Goal: Task Accomplishment & Management: Complete application form

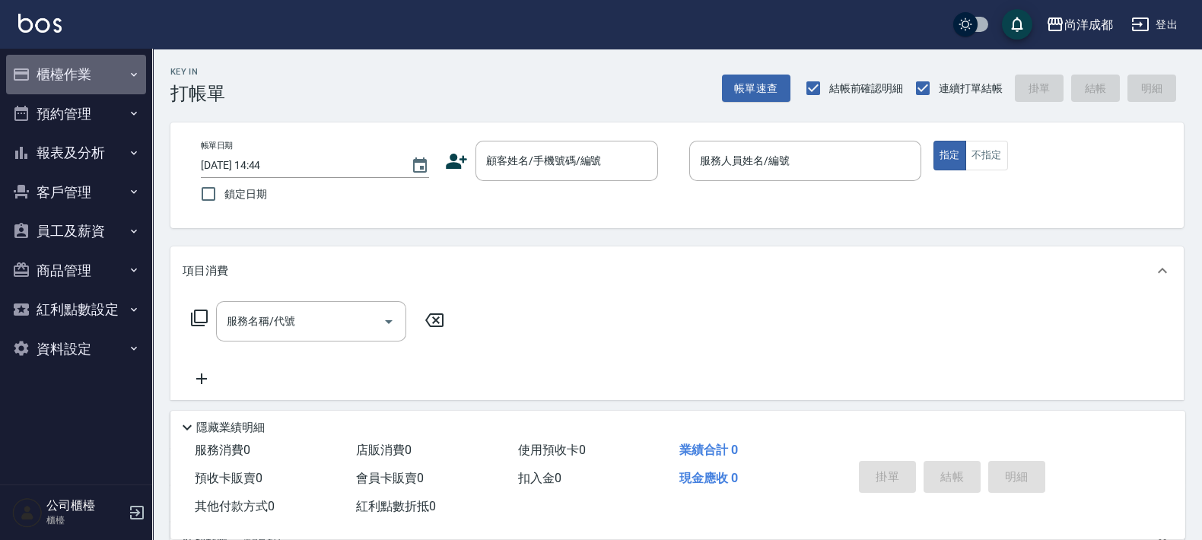
click at [76, 73] on button "櫃檯作業" at bounding box center [76, 75] width 140 height 40
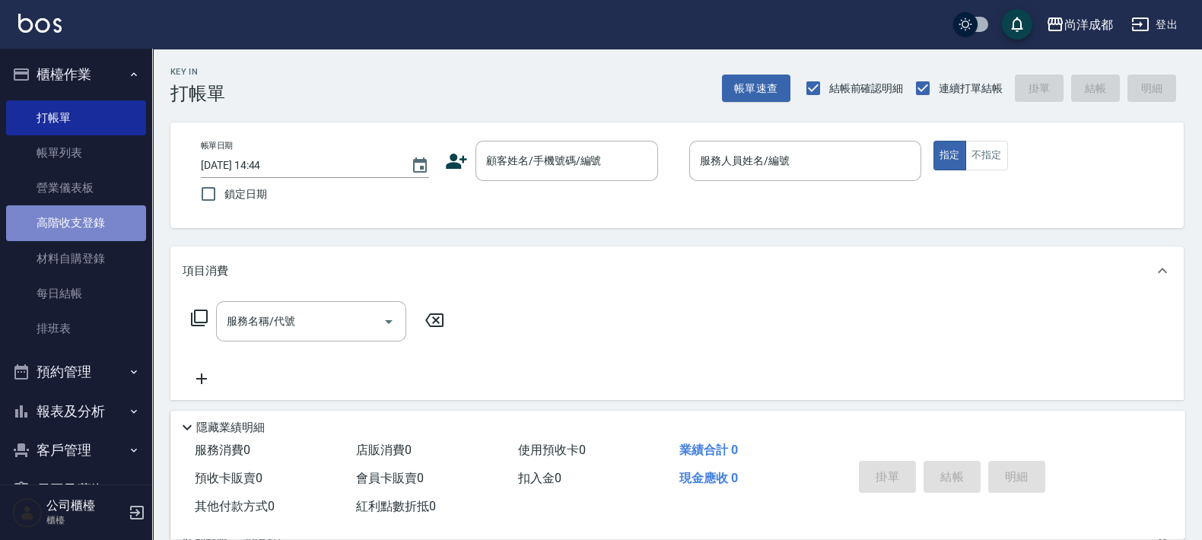
click at [94, 219] on link "高階收支登錄" at bounding box center [76, 222] width 140 height 35
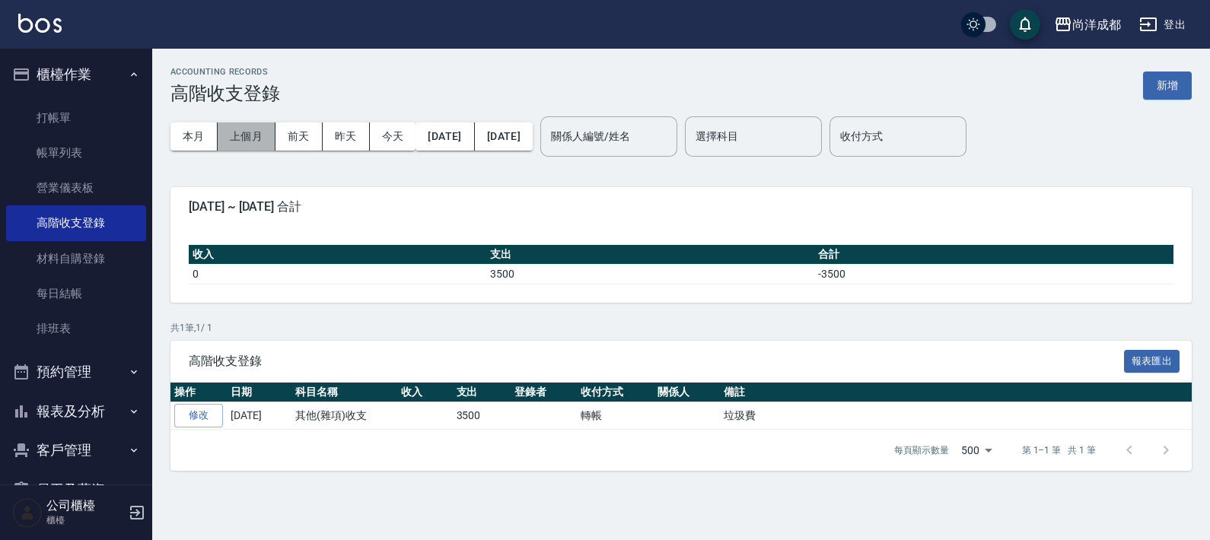
click at [259, 129] on button "上個月" at bounding box center [247, 137] width 58 height 28
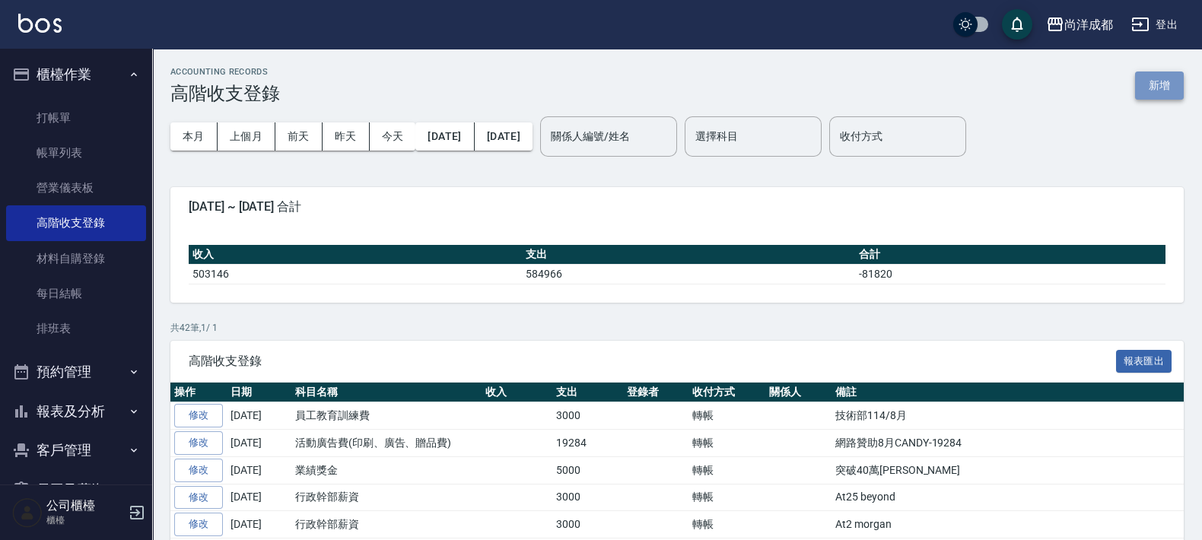
click at [1153, 81] on button "新增" at bounding box center [1159, 86] width 49 height 28
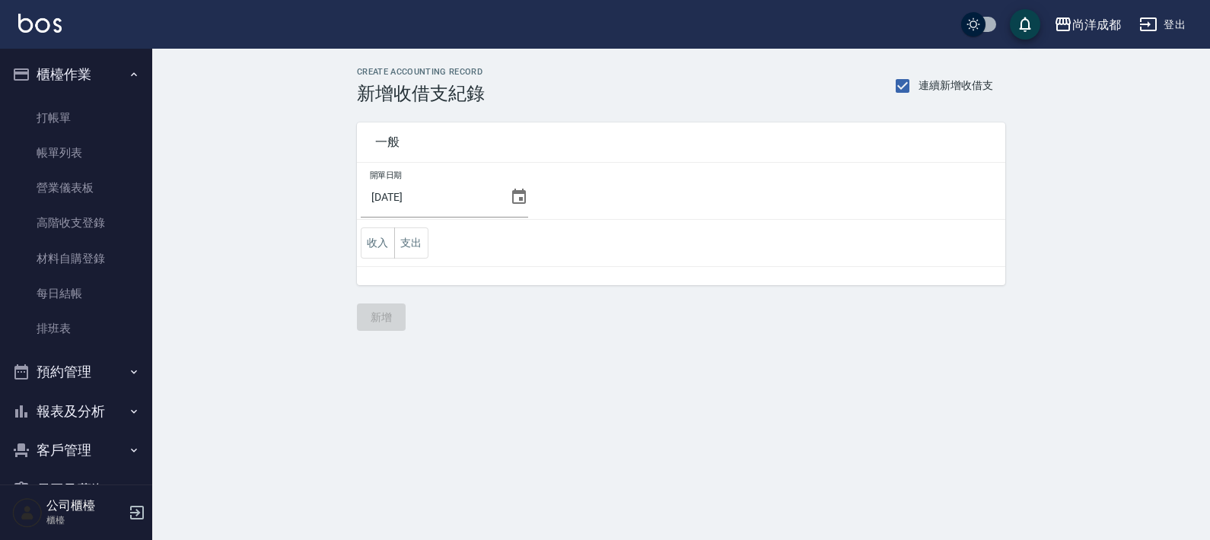
click at [513, 199] on icon at bounding box center [519, 197] width 18 height 18
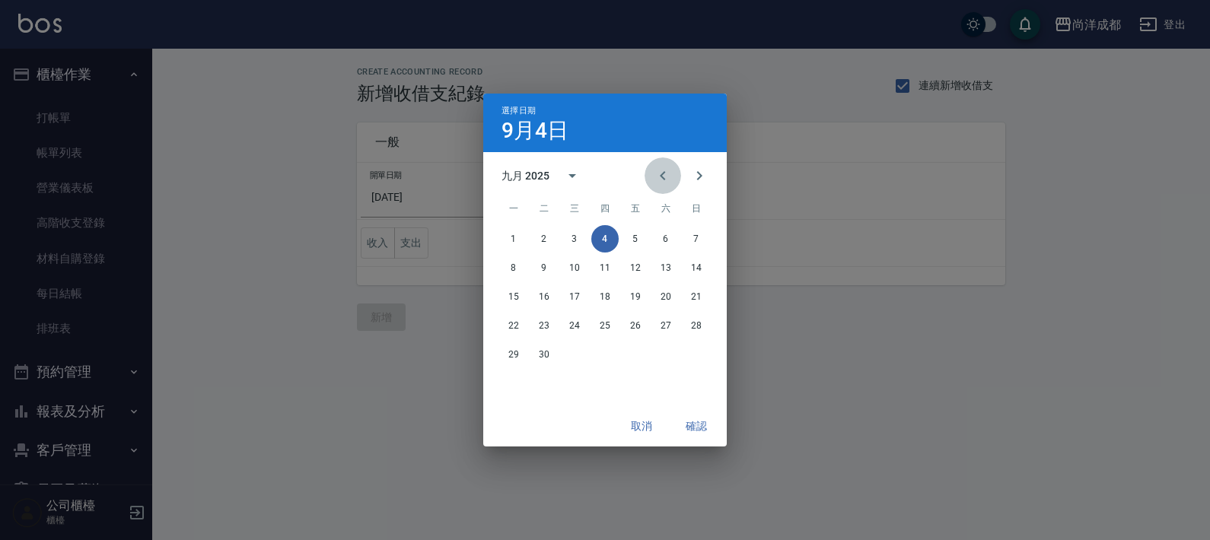
click at [663, 177] on icon "Previous month" at bounding box center [662, 175] width 5 height 9
click at [695, 354] on button "31" at bounding box center [696, 354] width 27 height 27
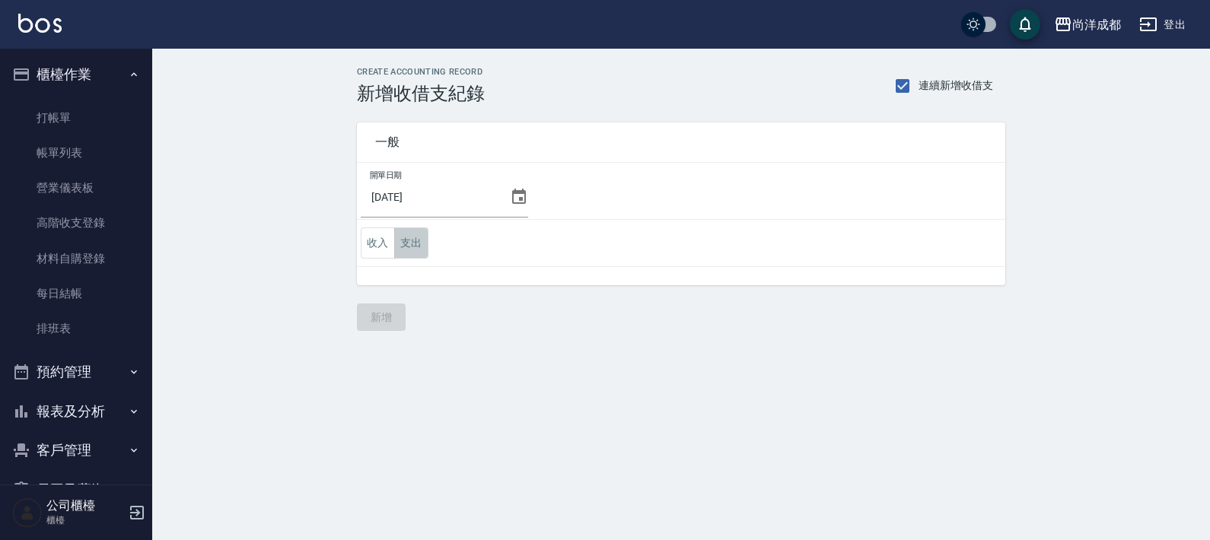
click at [408, 251] on button "支出" at bounding box center [411, 243] width 34 height 31
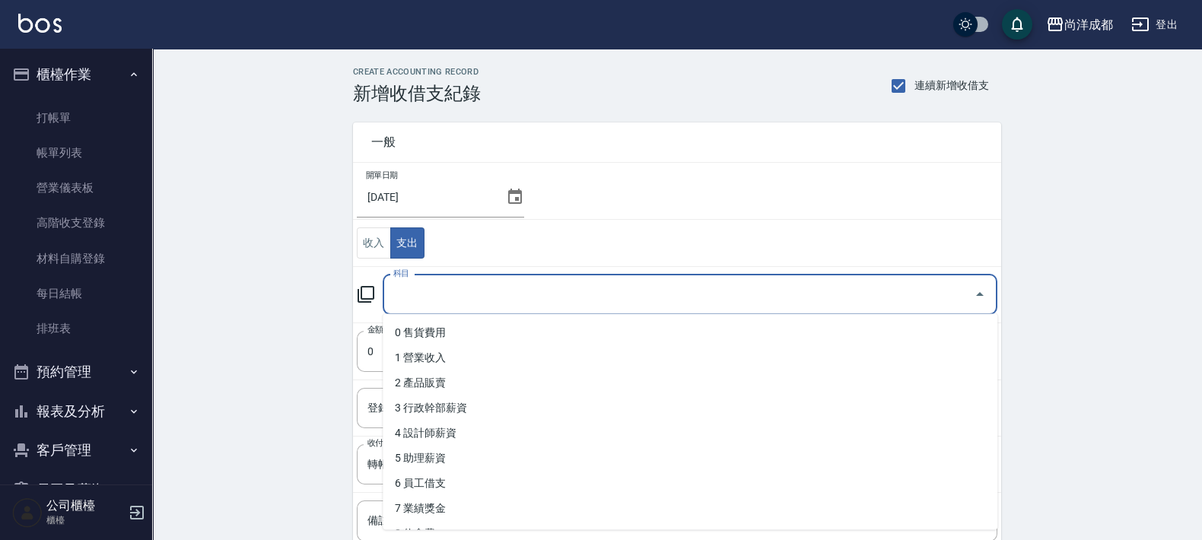
click at [491, 304] on input "科目" at bounding box center [679, 295] width 578 height 27
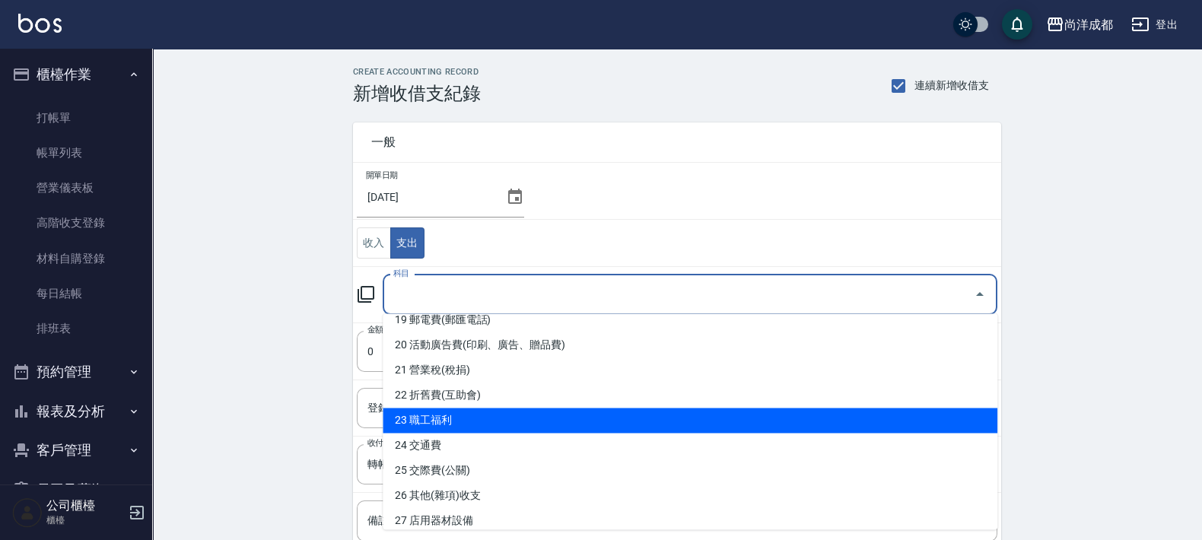
scroll to position [394, 0]
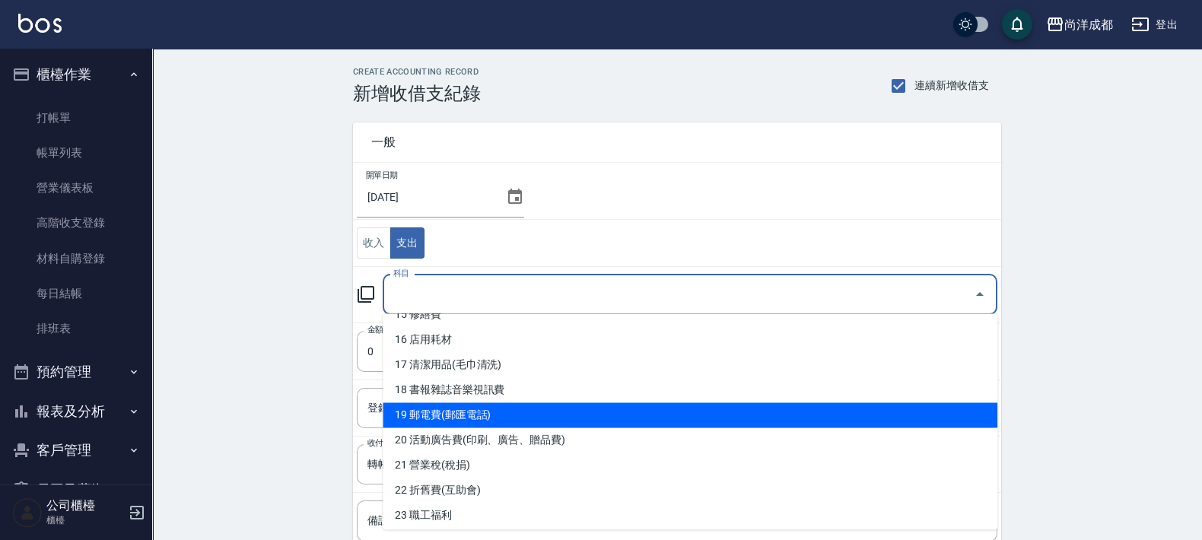
click at [571, 415] on li "19 郵電費(郵匯電話)" at bounding box center [690, 415] width 615 height 25
type input "19 郵電費(郵匯電話)"
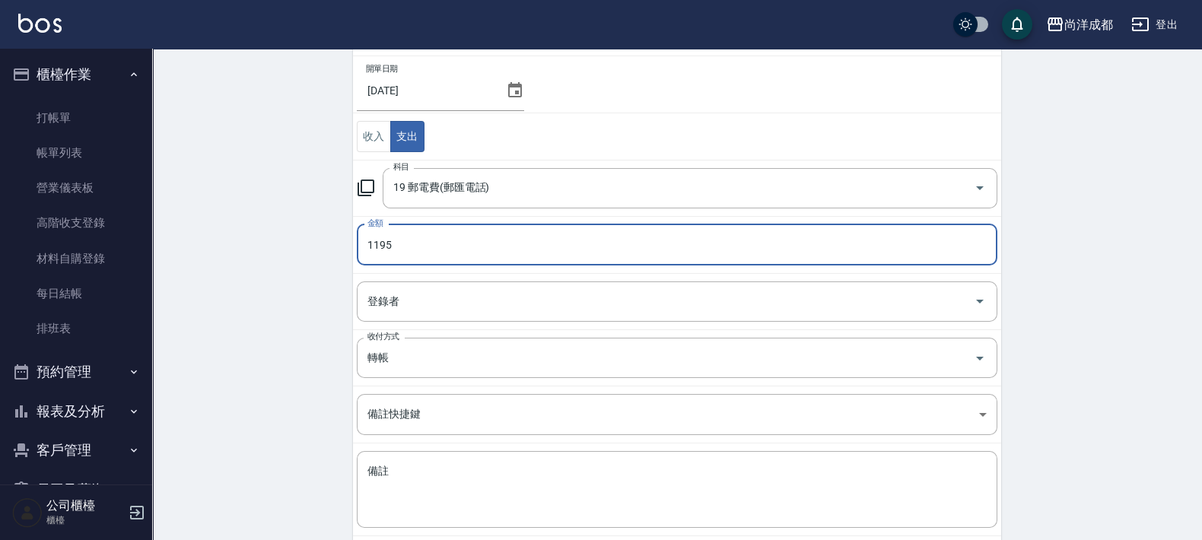
scroll to position [183, 0]
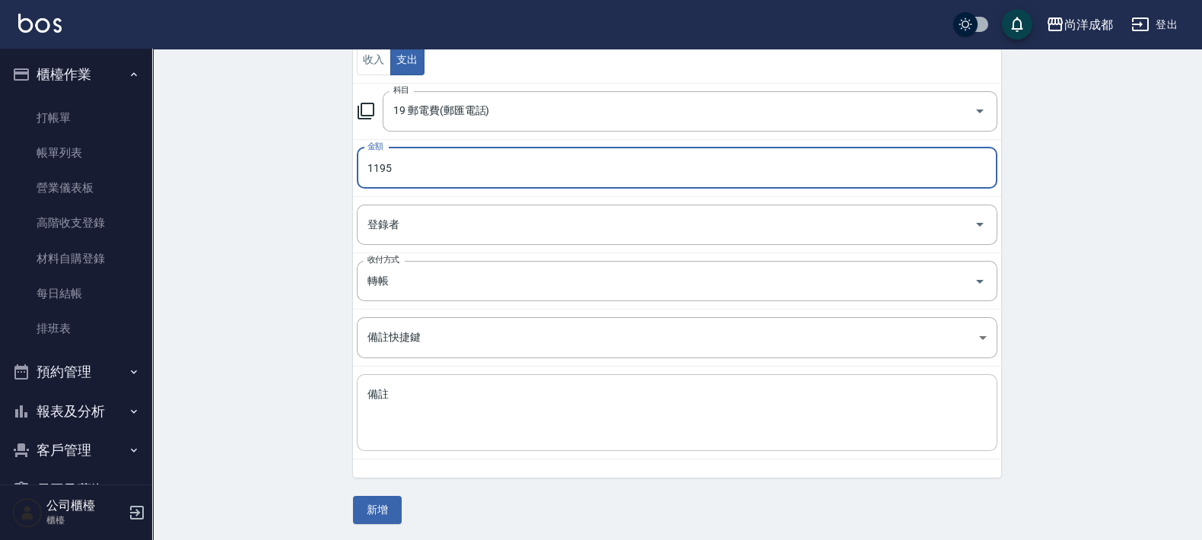
type input "1195"
click at [555, 390] on textarea "備註" at bounding box center [677, 413] width 619 height 52
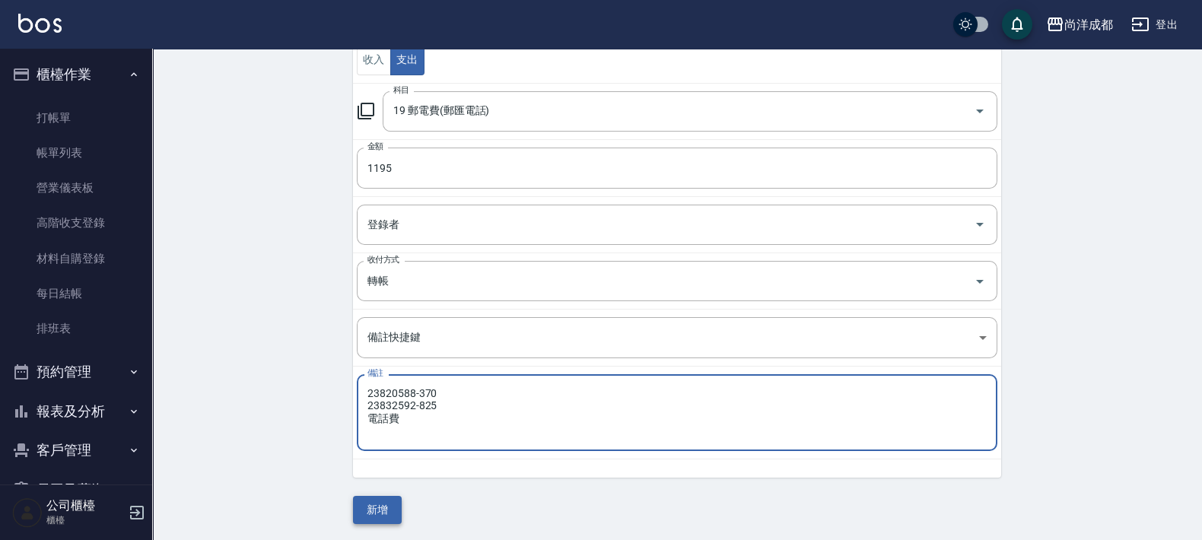
type textarea "23820588-370 23832592-825 電話費"
click at [384, 509] on button "新增" at bounding box center [377, 510] width 49 height 28
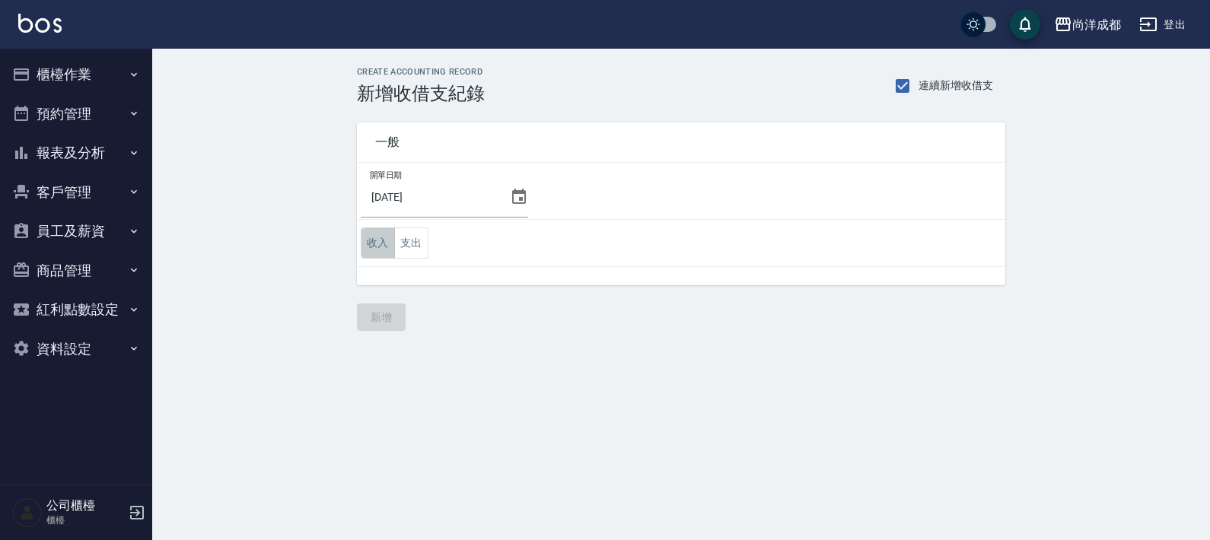
click at [378, 247] on button "收入" at bounding box center [378, 243] width 34 height 31
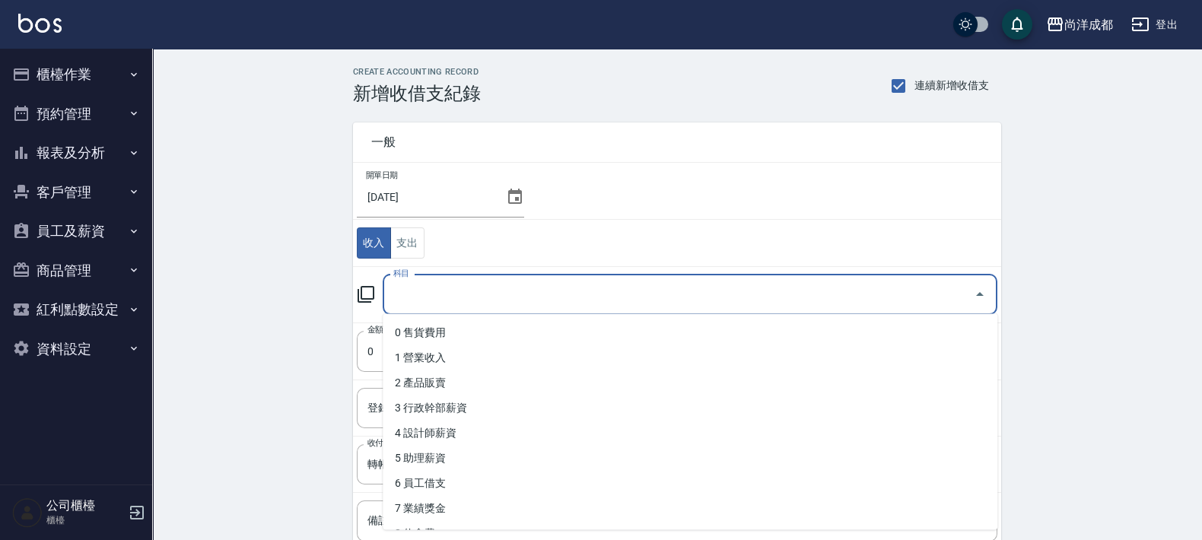
click at [539, 298] on input "科目" at bounding box center [679, 295] width 578 height 27
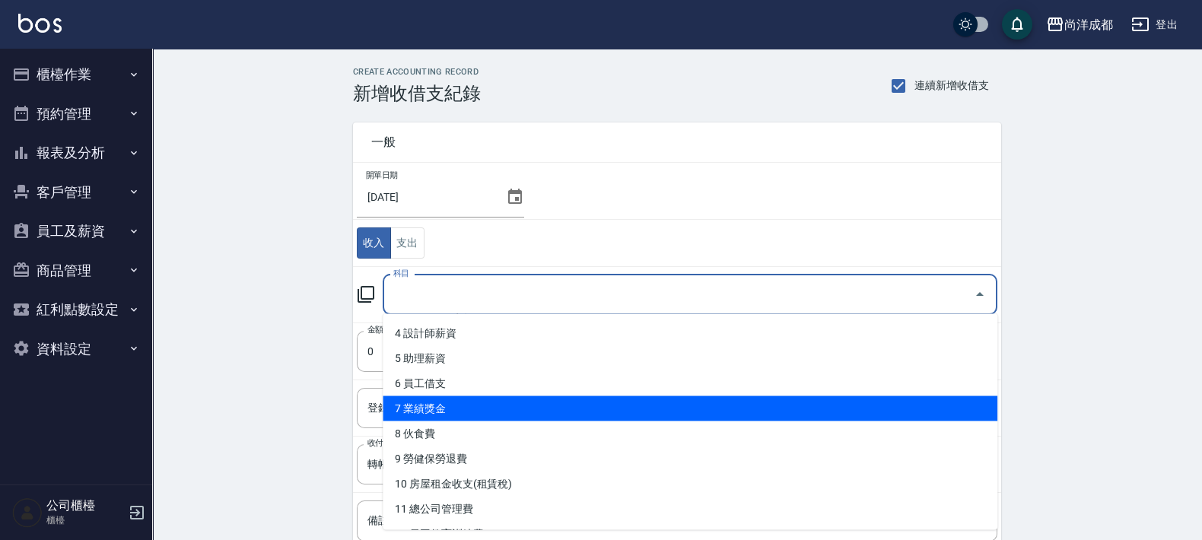
scroll to position [189, 0]
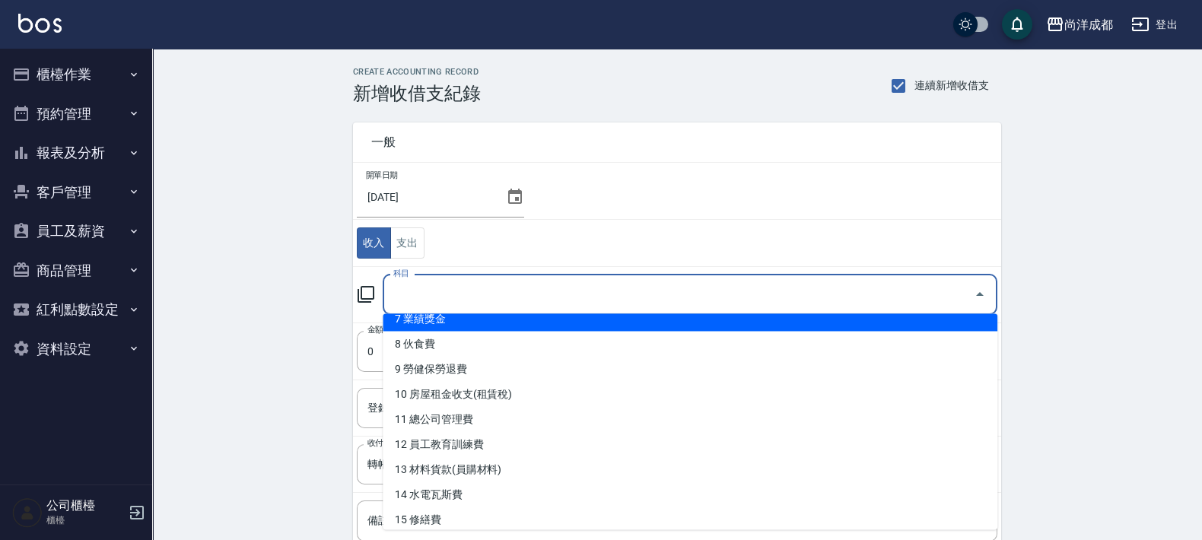
click at [670, 294] on input "科目" at bounding box center [679, 295] width 578 height 27
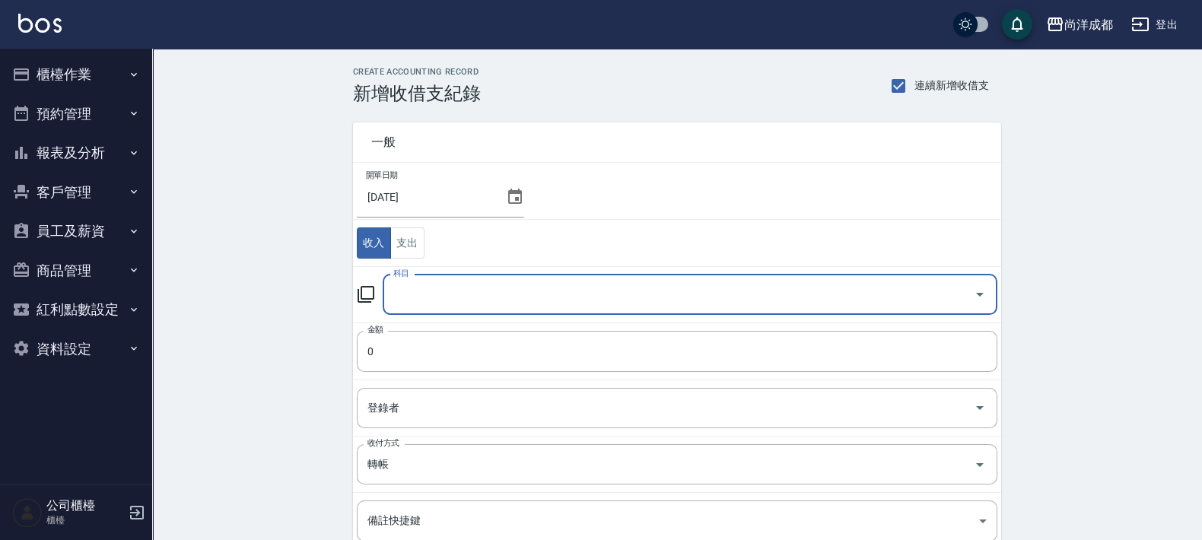
click at [670, 294] on input "科目" at bounding box center [679, 295] width 578 height 27
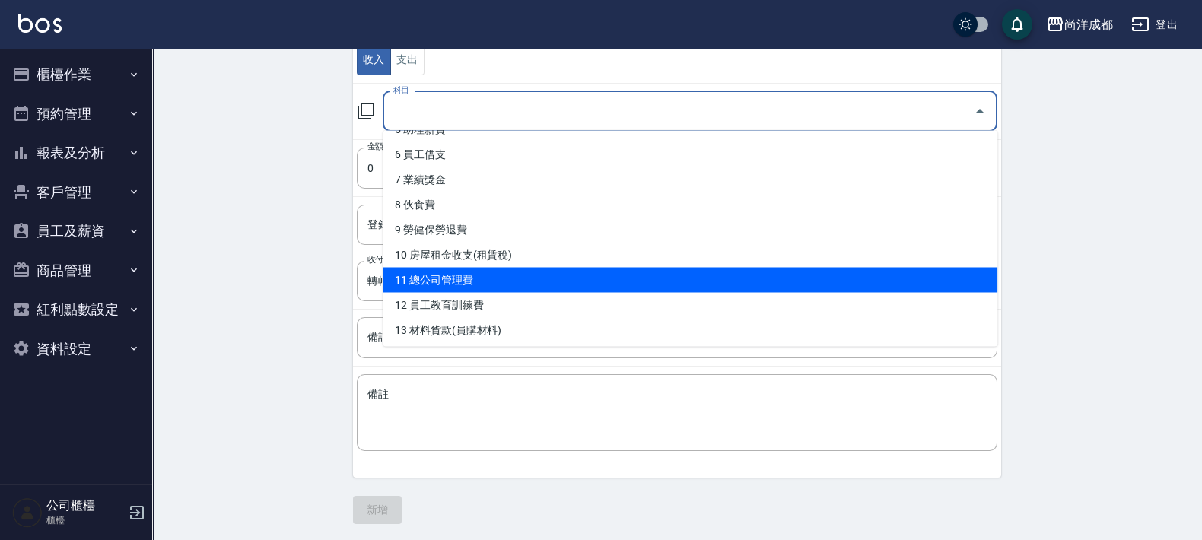
scroll to position [285, 0]
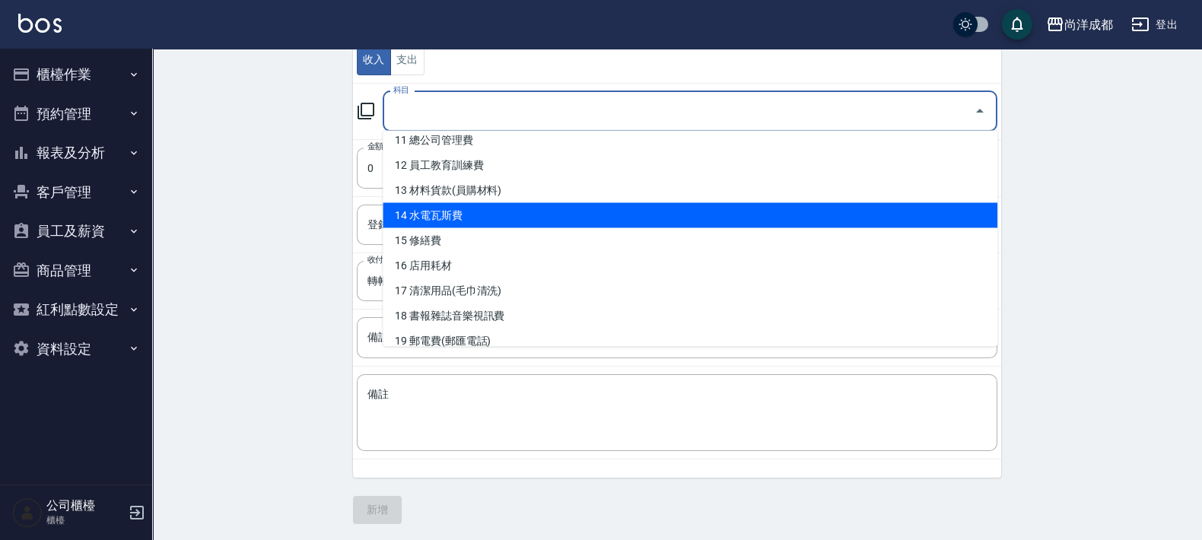
click at [565, 221] on li "14 水電瓦斯費" at bounding box center [690, 215] width 615 height 25
type input "14 水電瓦斯費"
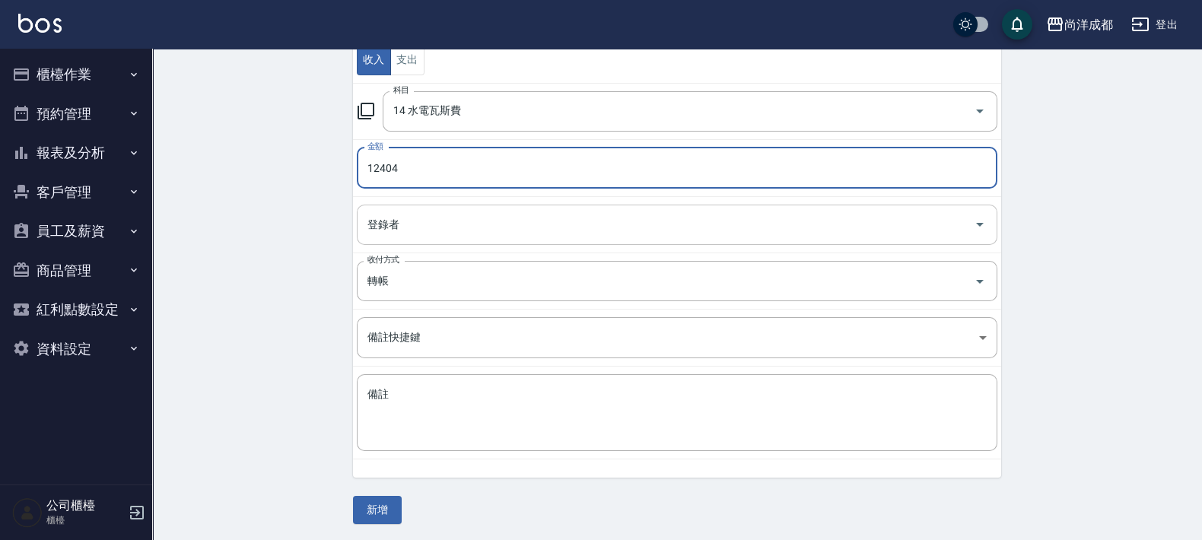
type input "12404"
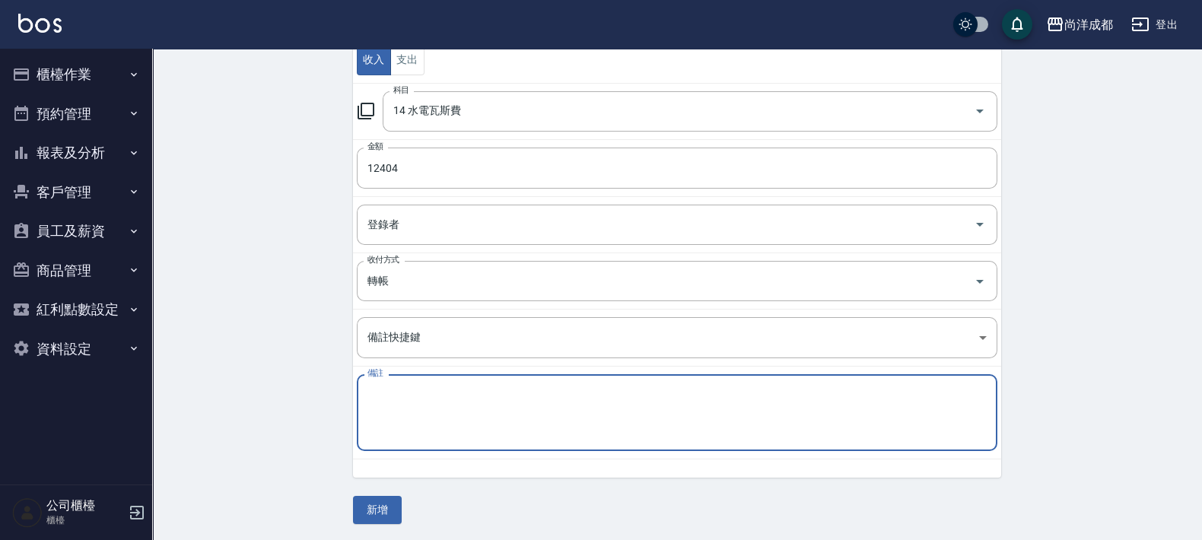
click at [696, 434] on textarea "備註" at bounding box center [677, 413] width 619 height 52
type textarea "2"
type textarea "電商電費"
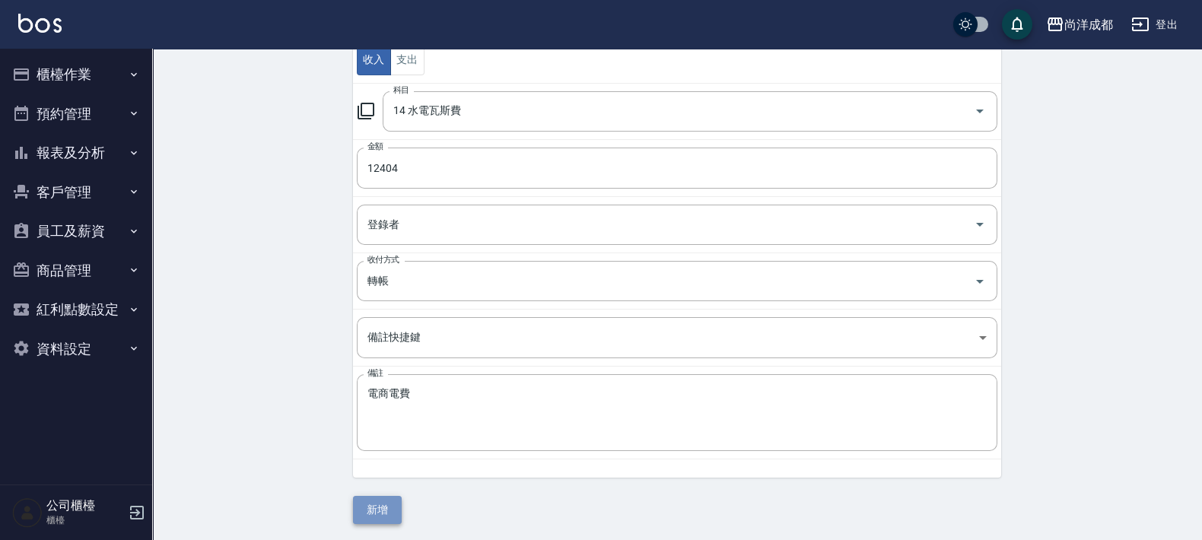
click at [395, 511] on button "新增" at bounding box center [377, 510] width 49 height 28
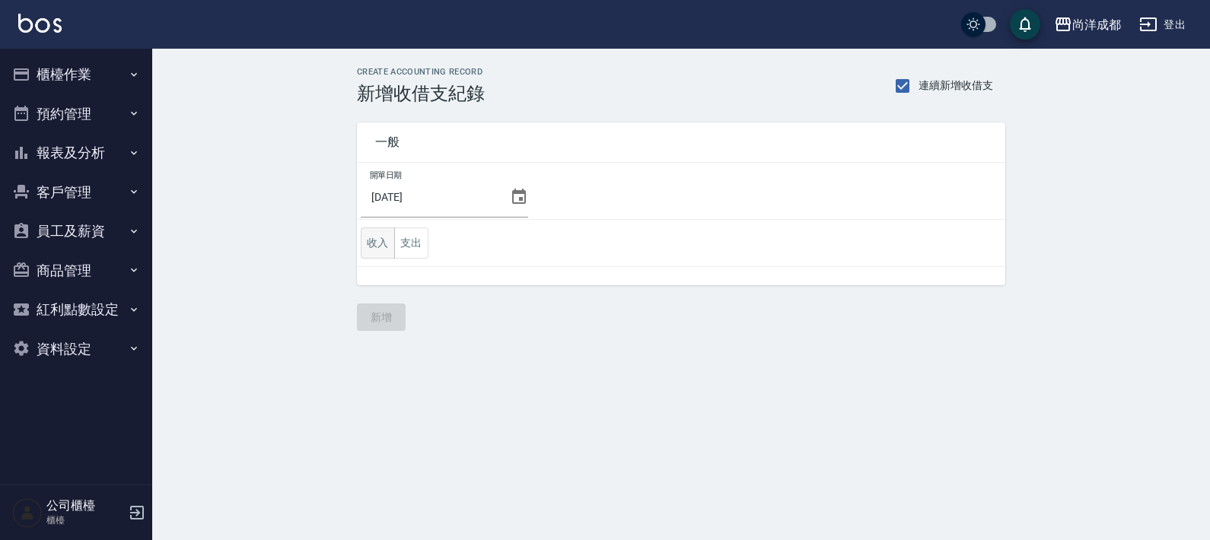
click at [380, 245] on button "收入" at bounding box center [378, 243] width 34 height 31
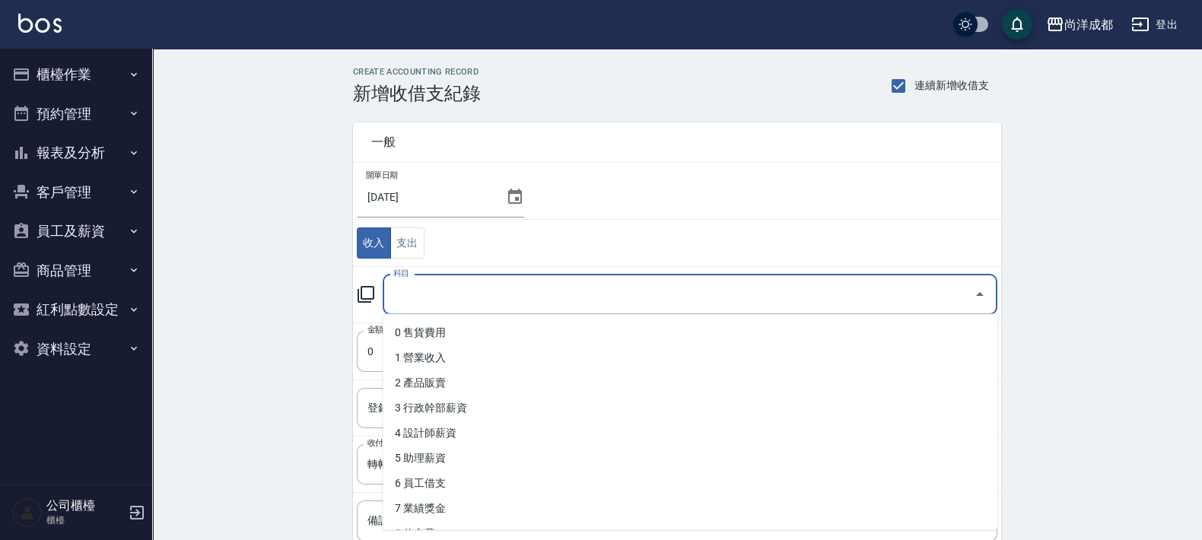
click at [543, 289] on input "科目" at bounding box center [679, 295] width 578 height 27
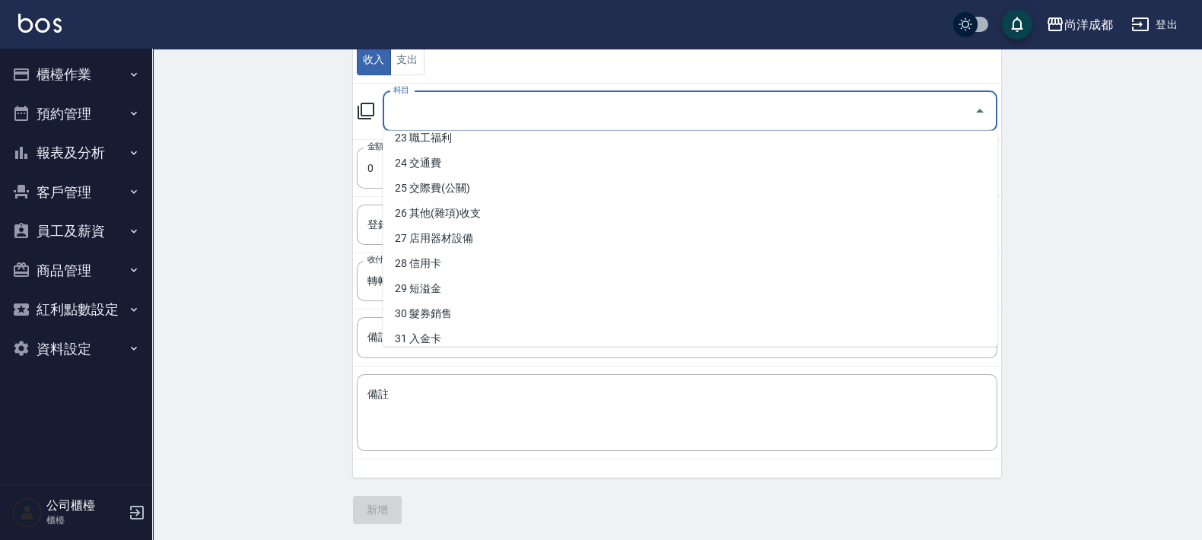
scroll to position [559, 0]
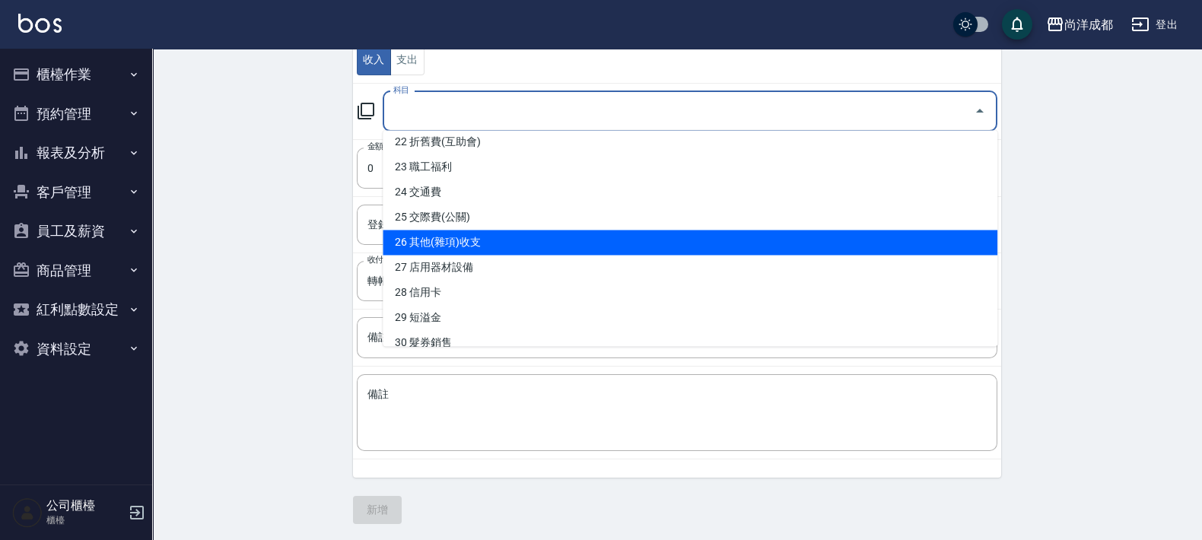
click at [597, 240] on li "26 其他(雜項)收支" at bounding box center [690, 243] width 615 height 25
type input "26 其他(雜項)收支"
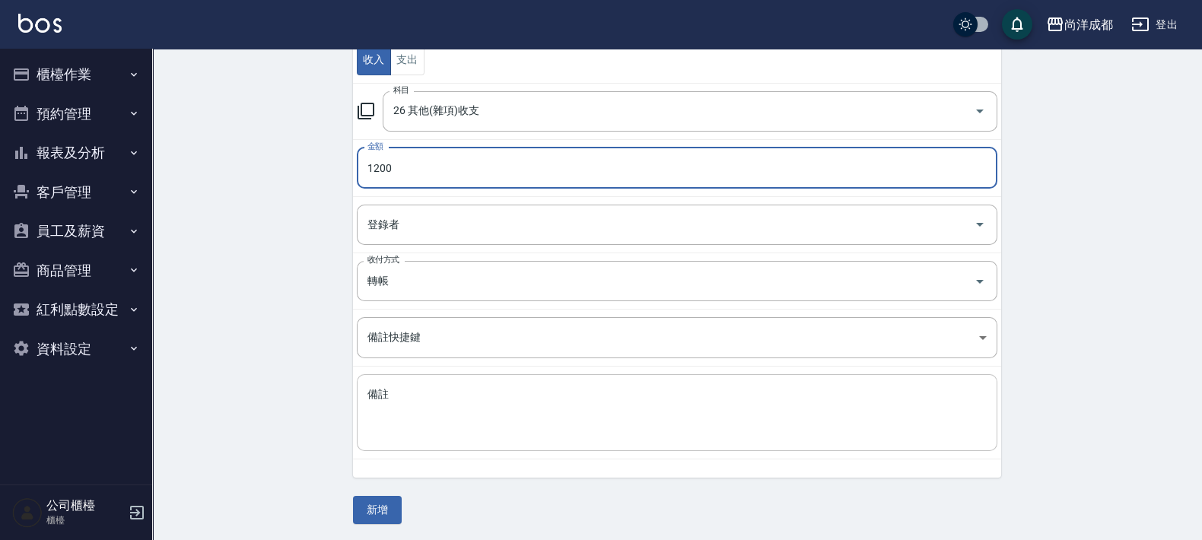
type input "1200"
click at [598, 416] on textarea "備註" at bounding box center [677, 413] width 619 height 52
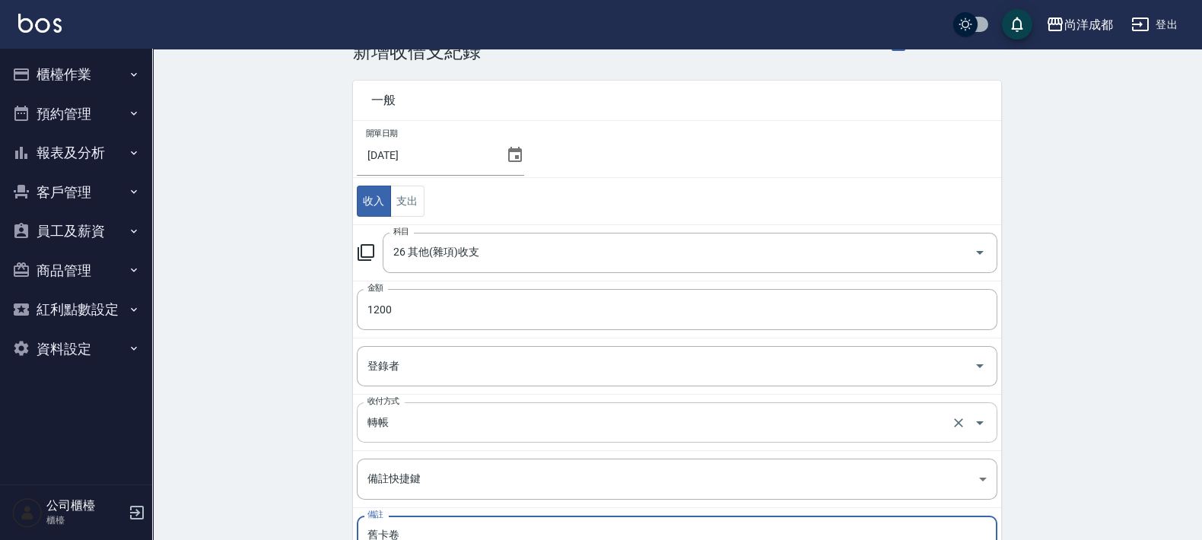
scroll to position [0, 0]
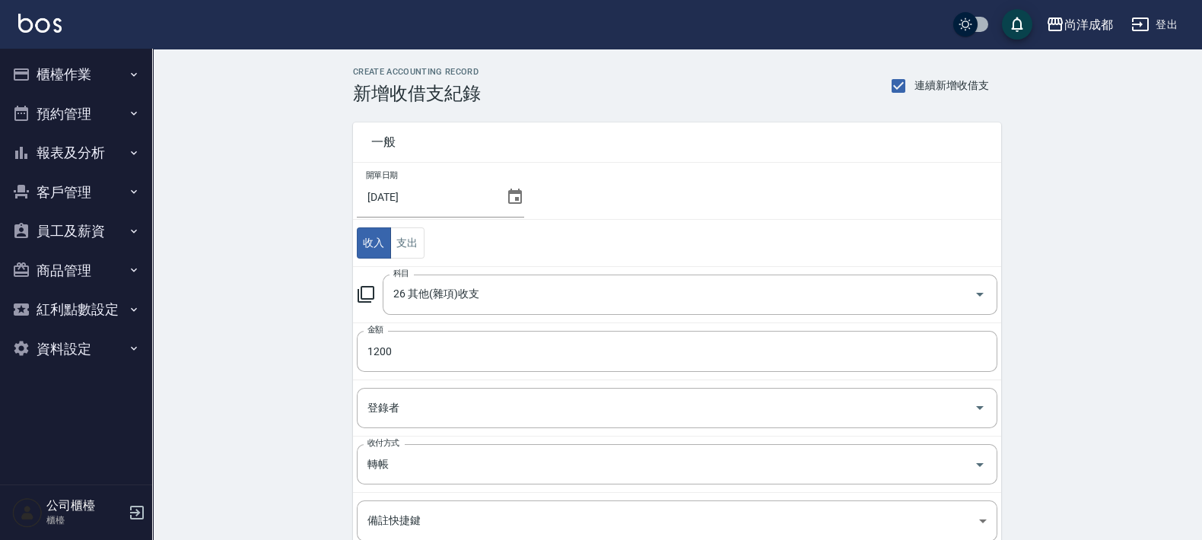
type textarea "舊卡卷"
click at [514, 195] on icon at bounding box center [515, 197] width 18 height 18
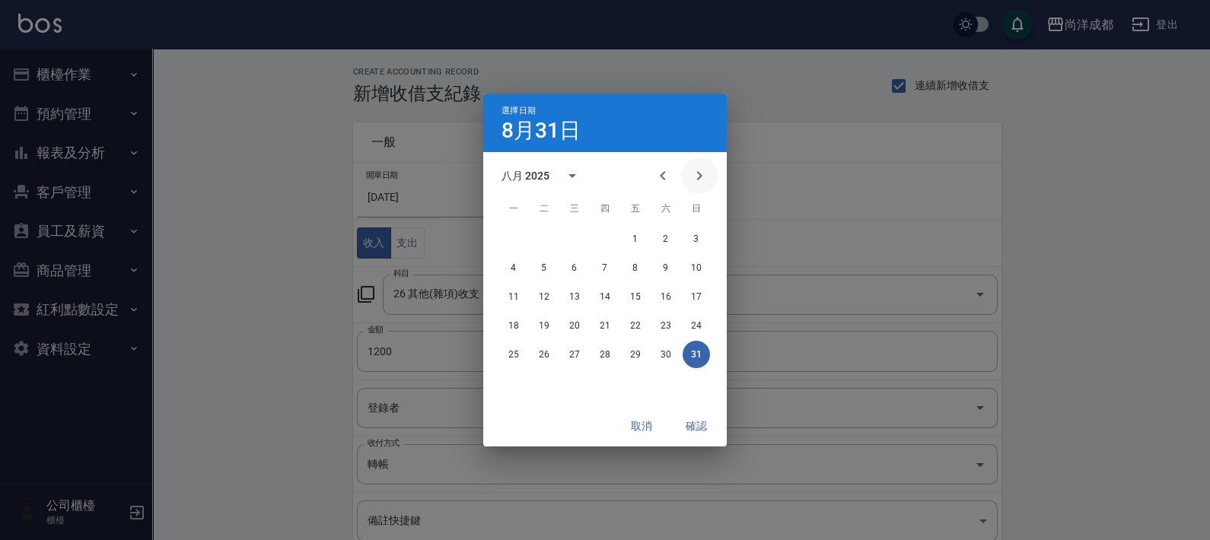
click at [704, 174] on icon "Next month" at bounding box center [699, 176] width 18 height 18
click at [574, 236] on button "3" at bounding box center [574, 238] width 27 height 27
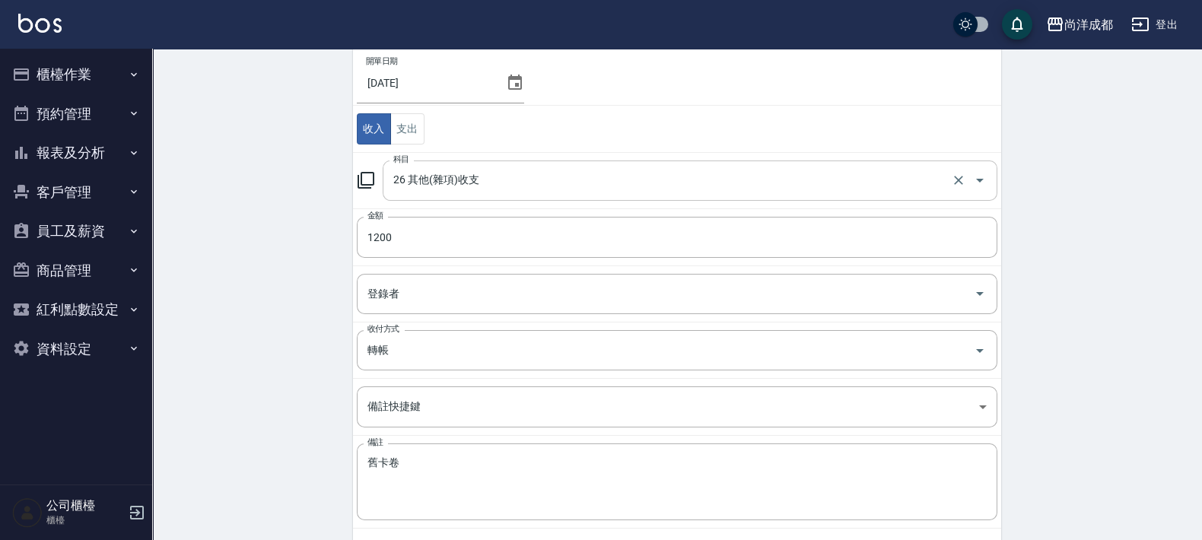
scroll to position [183, 0]
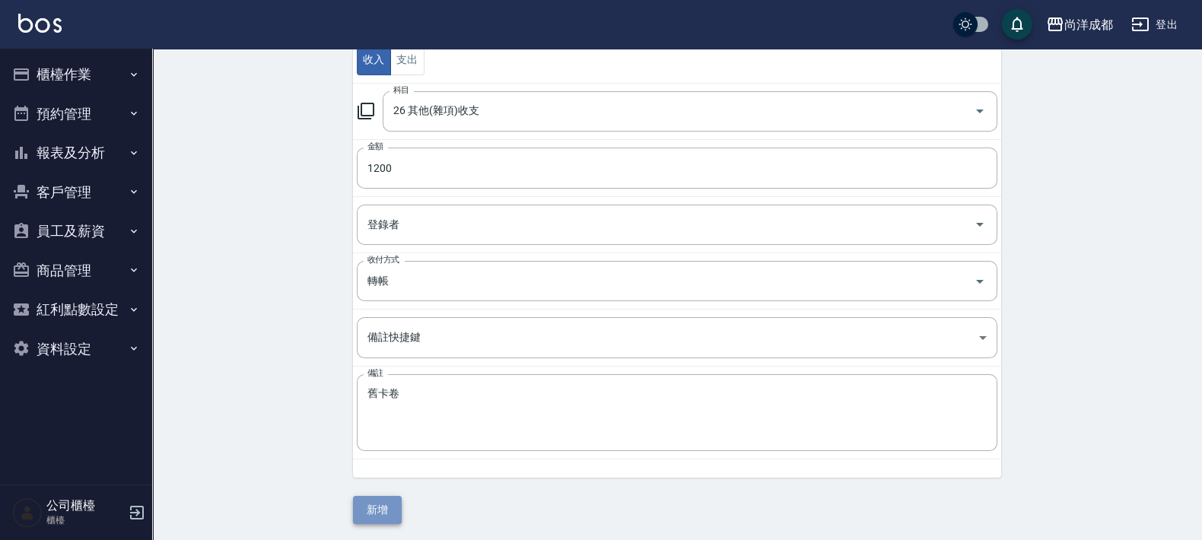
click at [378, 510] on button "新增" at bounding box center [377, 510] width 49 height 28
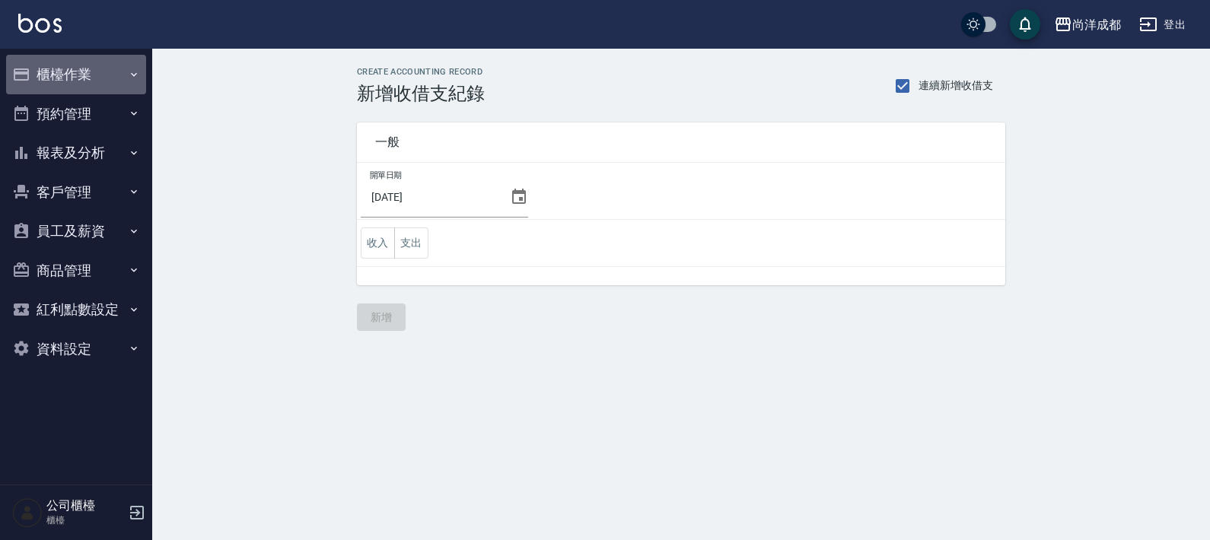
click at [30, 84] on button "櫃檯作業" at bounding box center [76, 75] width 140 height 40
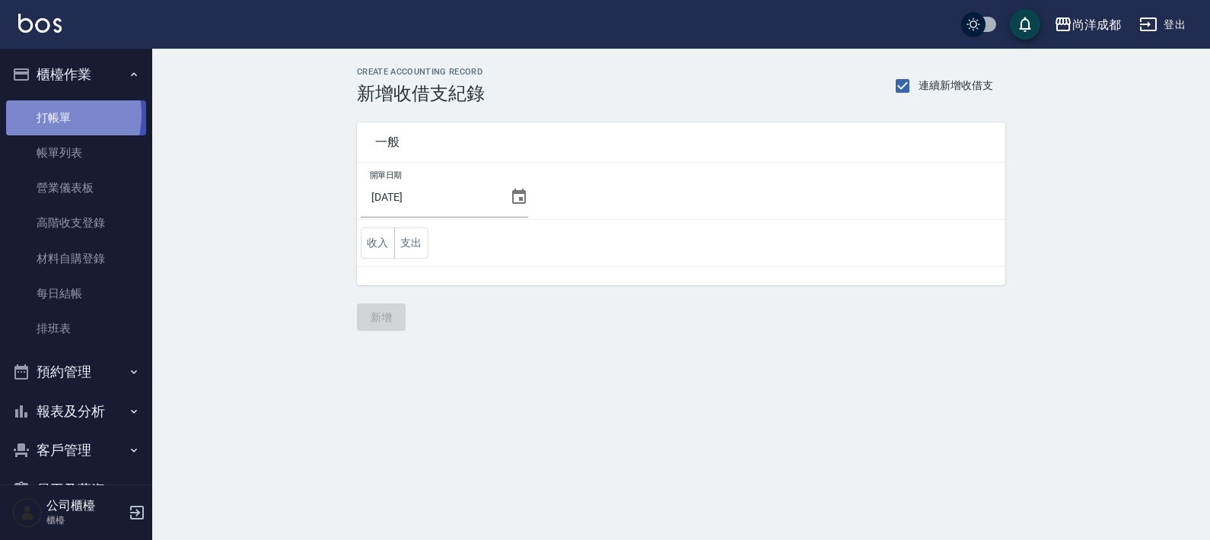
click at [42, 114] on link "打帳單" at bounding box center [76, 117] width 140 height 35
